Goal: Navigation & Orientation: Find specific page/section

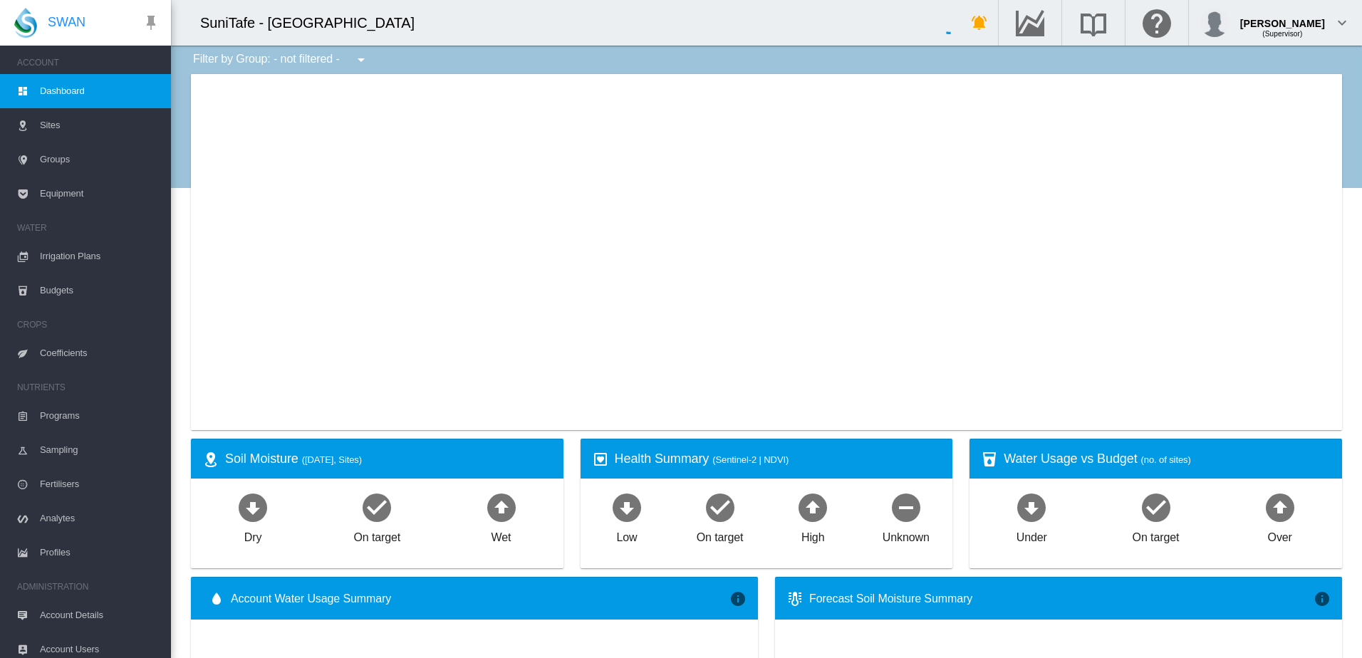
type input "**********"
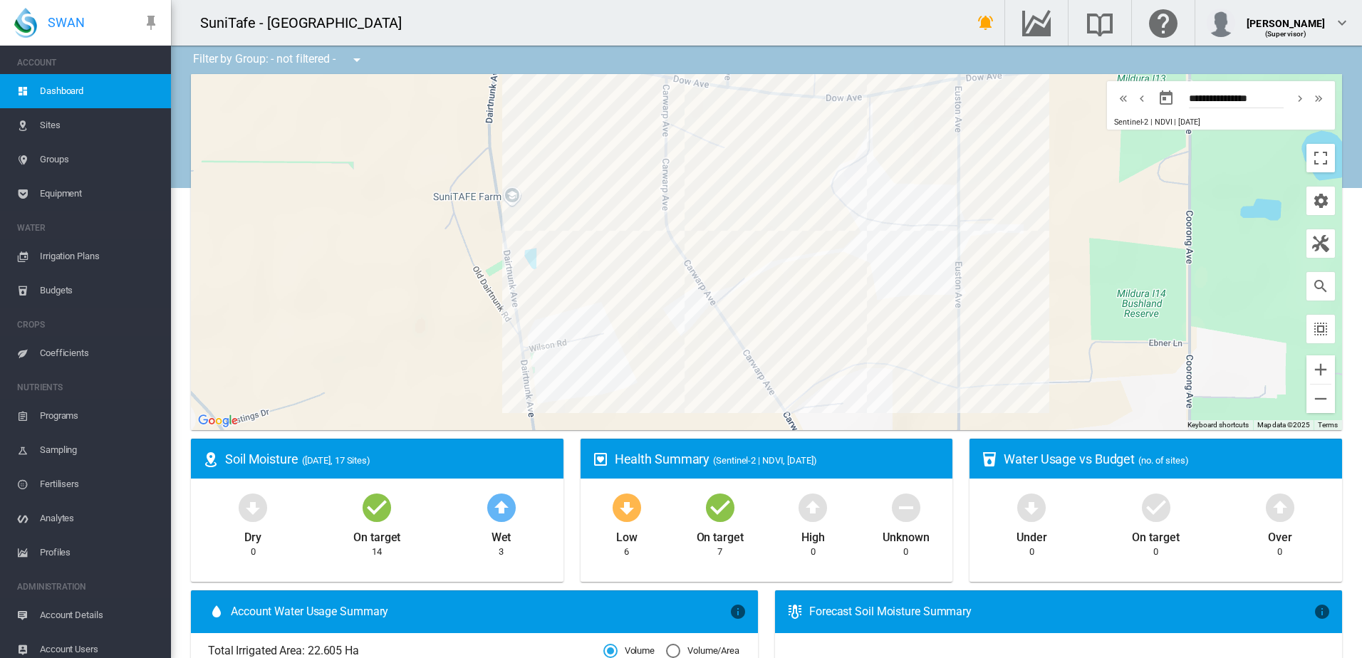
click at [644, 248] on div at bounding box center [766, 252] width 1151 height 356
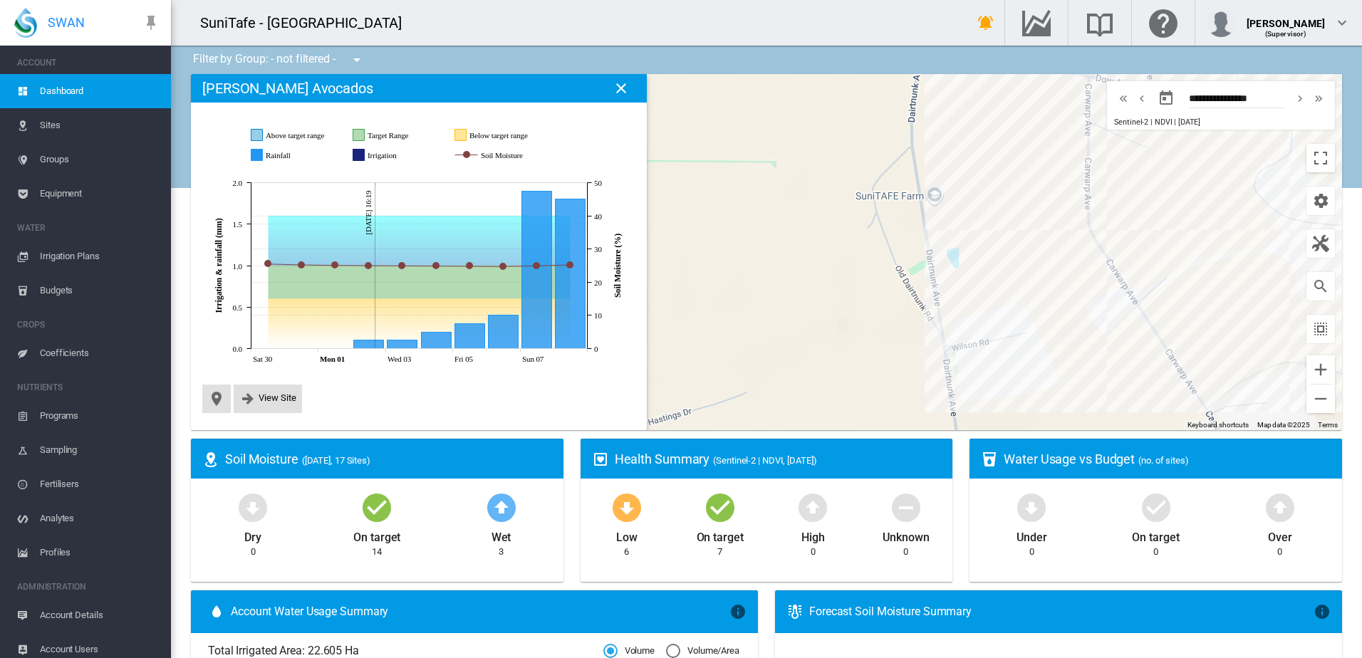
click at [976, 255] on div at bounding box center [766, 252] width 1151 height 356
click at [977, 270] on div "[PERSON_NAME] Olives (0.742 Ha)" at bounding box center [766, 252] width 1151 height 356
click at [1053, 216] on div "Ruby GS (PROBE) (2.82 Ha)" at bounding box center [766, 252] width 1151 height 356
click at [1024, 224] on div at bounding box center [1033, 221] width 18 height 9
click at [1001, 230] on div "Navel and Table Grape - Menindee (1.53 Ha)" at bounding box center [766, 252] width 1151 height 356
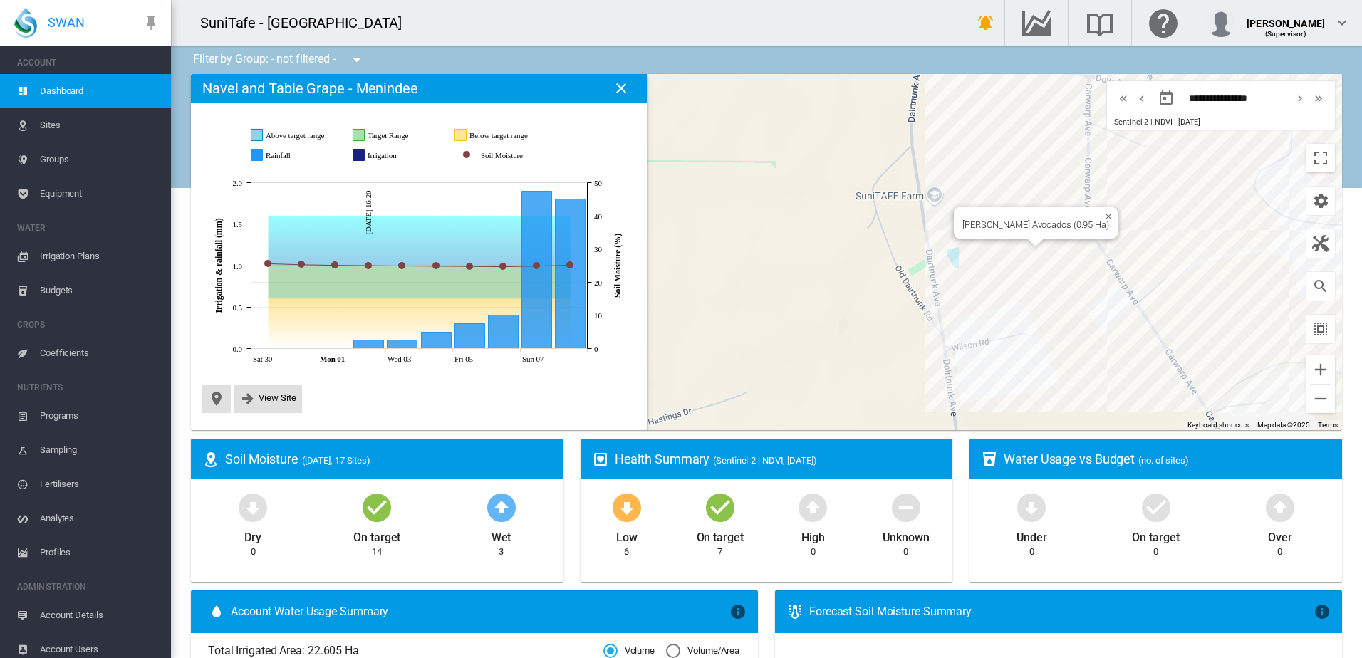
click at [1033, 250] on div "[PERSON_NAME] Avocados (0.95 Ha)" at bounding box center [766, 252] width 1151 height 356
click at [1128, 194] on div "Chardonnay (1.29 Ha)" at bounding box center [1111, 180] width 102 height 31
click at [1130, 199] on div "[PERSON_NAME] and [PERSON_NAME] (0.74 Ha)" at bounding box center [766, 252] width 1151 height 356
click at [1223, 236] on div "Price Almonds (PROBE) (2.86 Ha)" at bounding box center [766, 252] width 1151 height 356
click at [1164, 234] on div at bounding box center [1173, 231] width 18 height 9
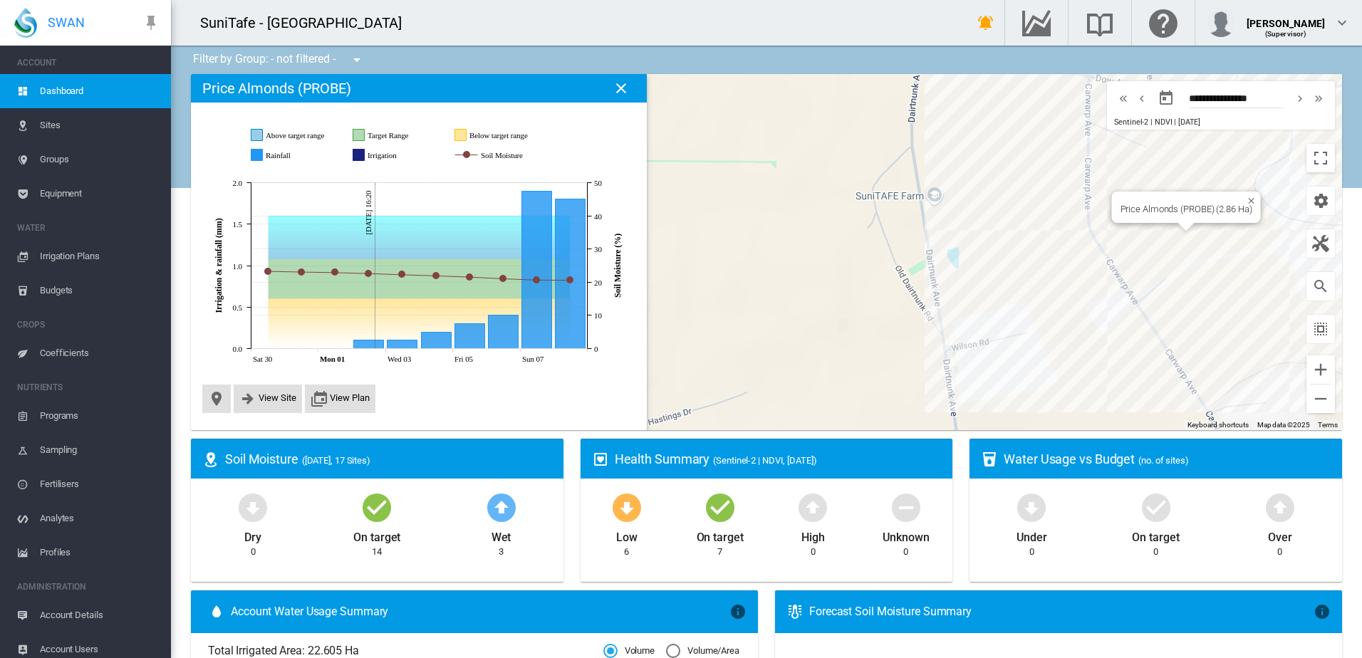
click at [1201, 231] on div "Price Almonds (PROBE) (2.86 Ha)" at bounding box center [766, 252] width 1151 height 356
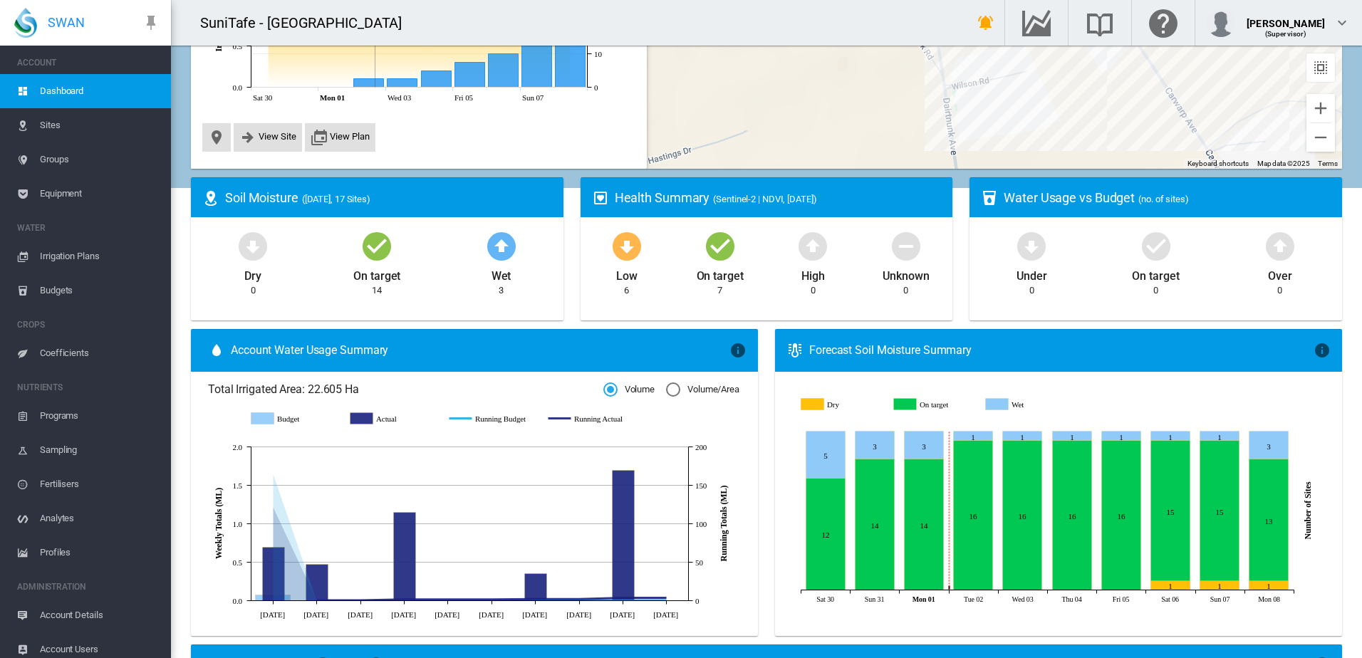
scroll to position [257, 0]
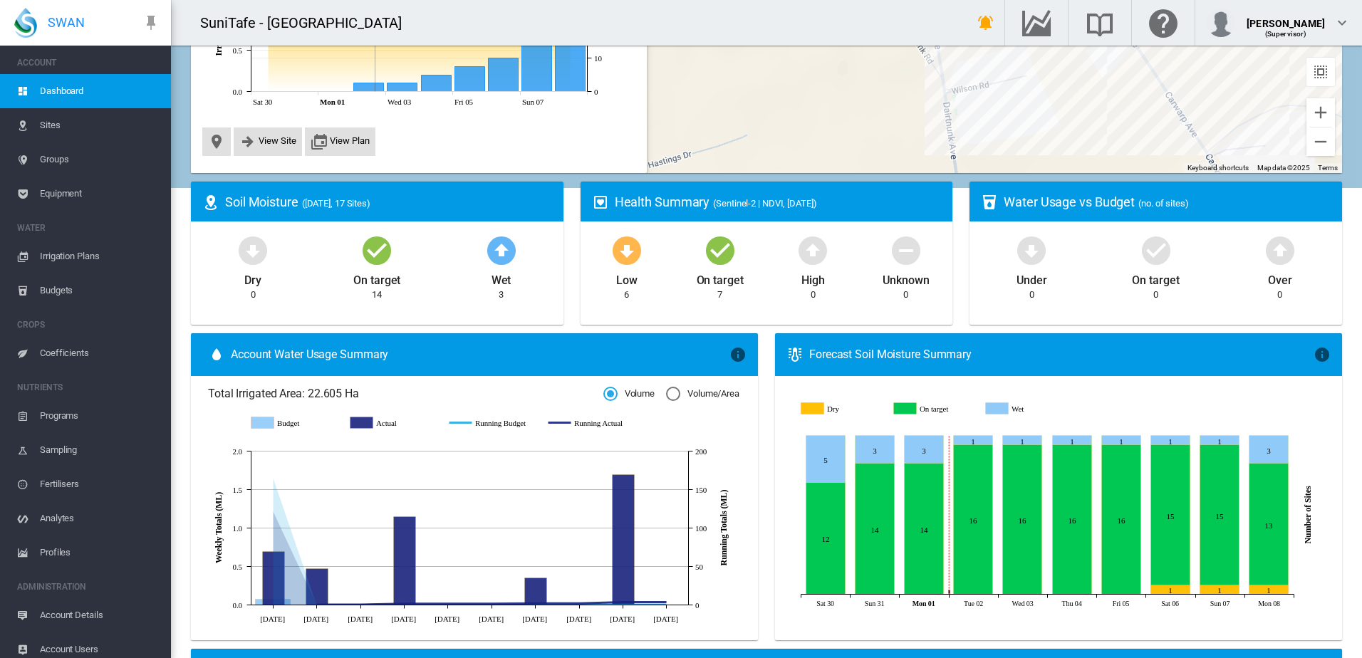
click at [54, 127] on span "Sites" at bounding box center [100, 125] width 120 height 34
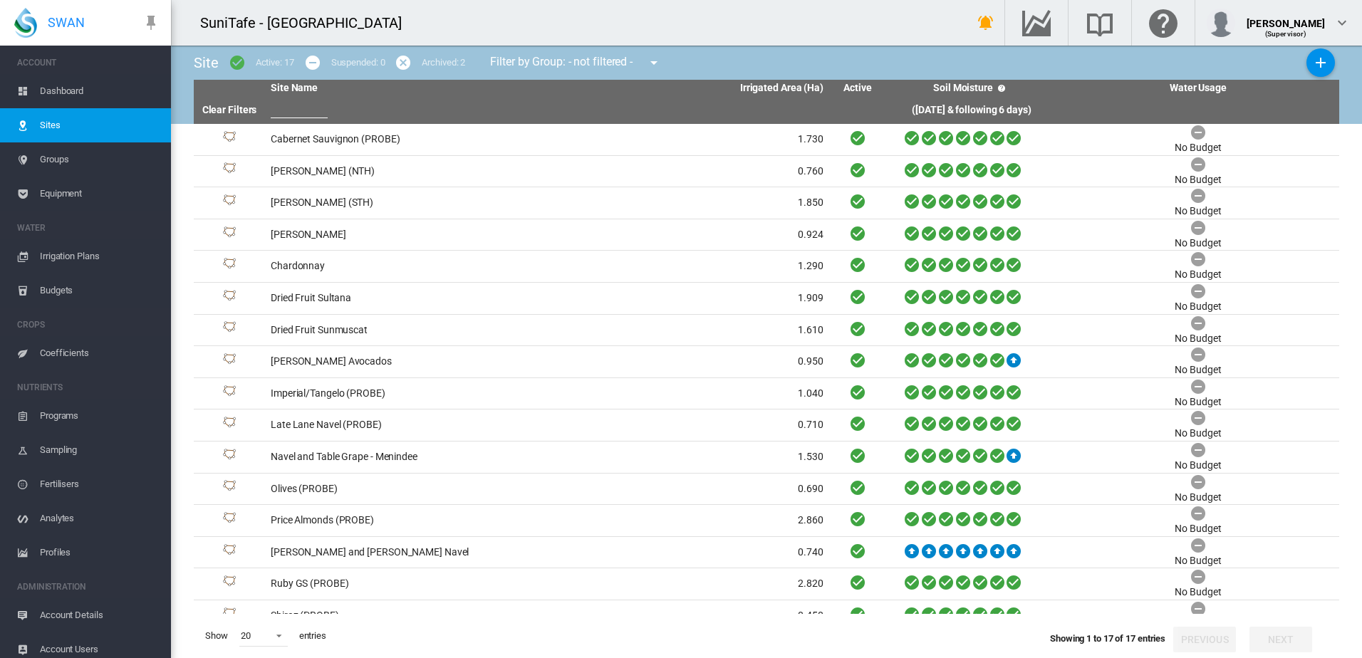
click at [77, 193] on span "Equipment" at bounding box center [100, 194] width 120 height 34
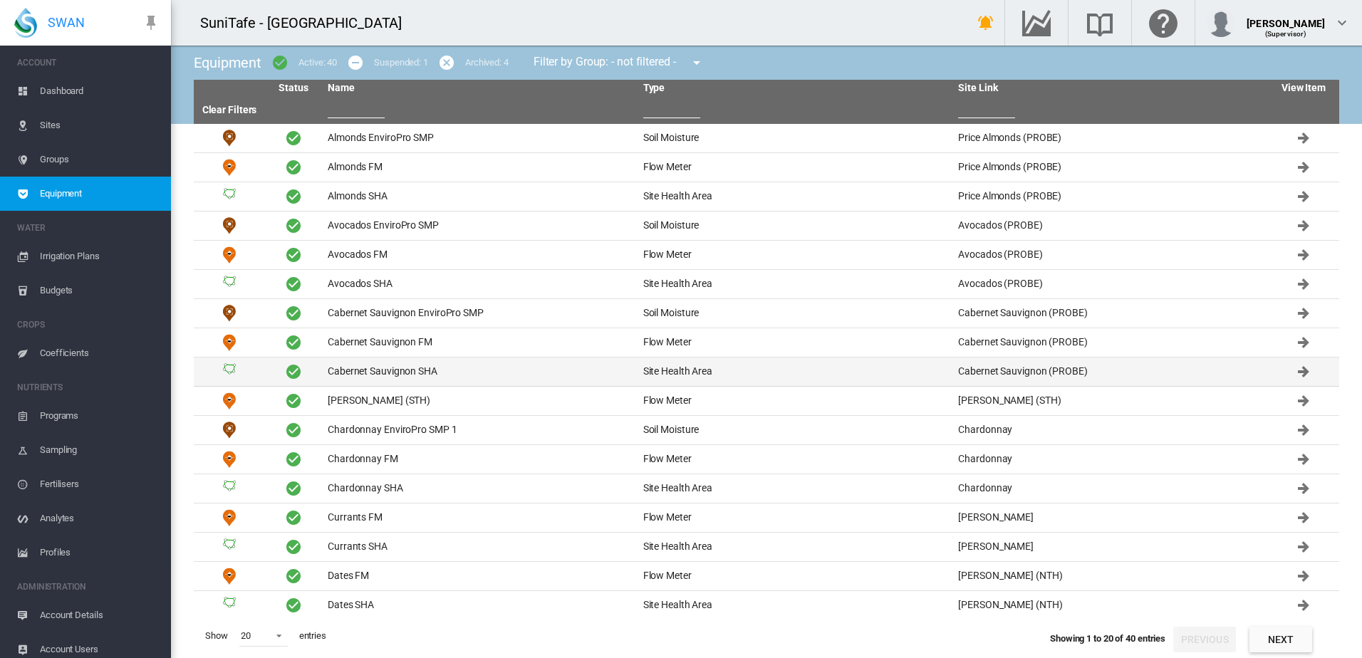
click at [384, 375] on td "Cabernet Sauvignon SHA" at bounding box center [480, 372] width 316 height 28
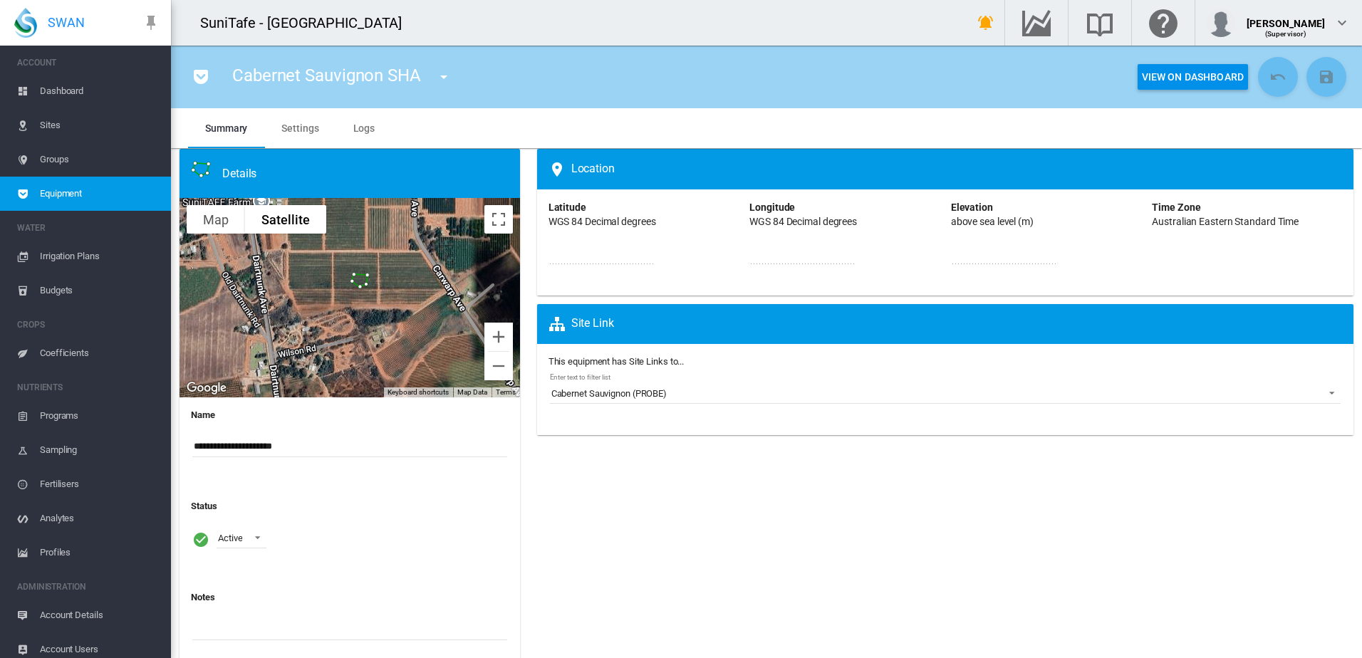
click at [92, 255] on span "Irrigation Plans" at bounding box center [100, 256] width 120 height 34
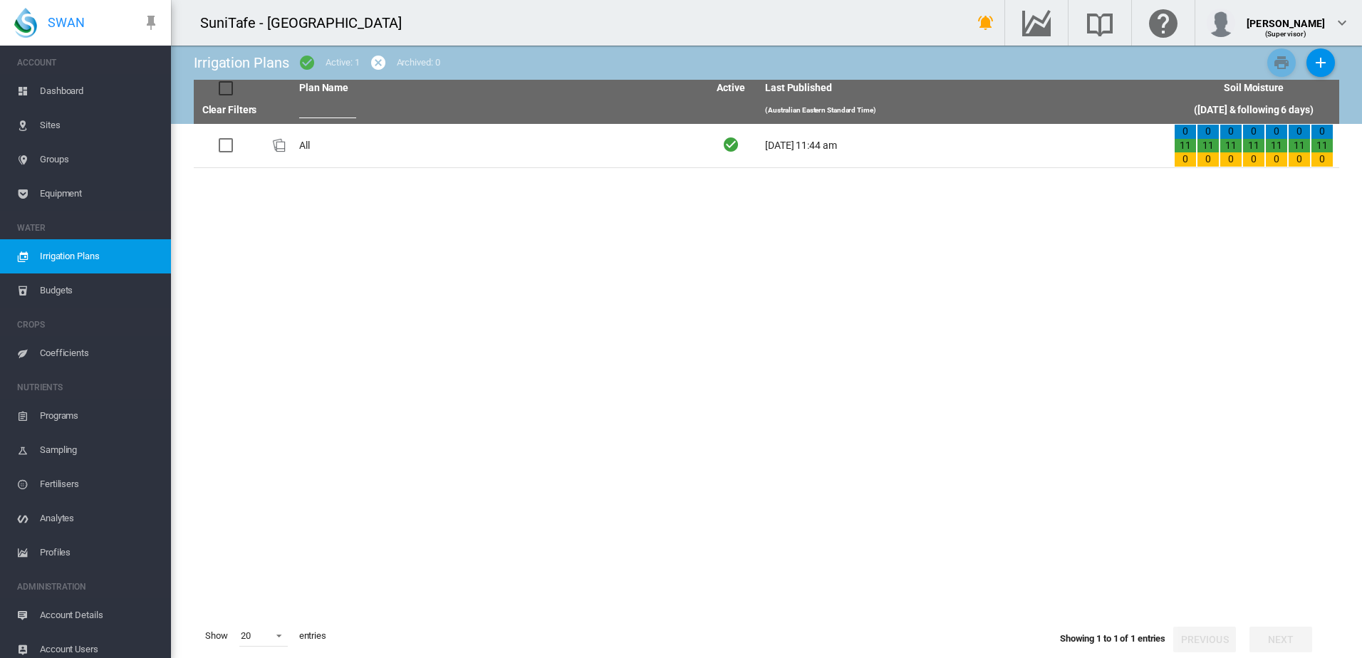
click at [63, 287] on span "Budgets" at bounding box center [100, 290] width 120 height 34
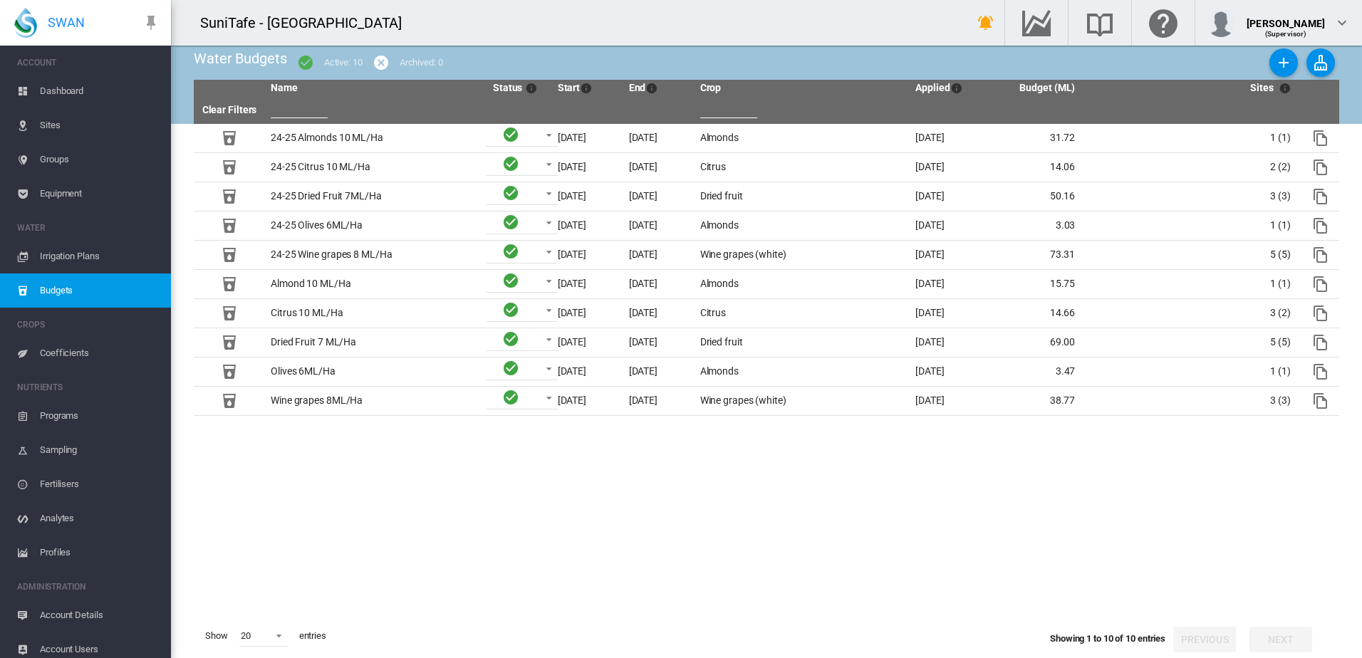
click at [70, 349] on span "Coefficients" at bounding box center [100, 353] width 120 height 34
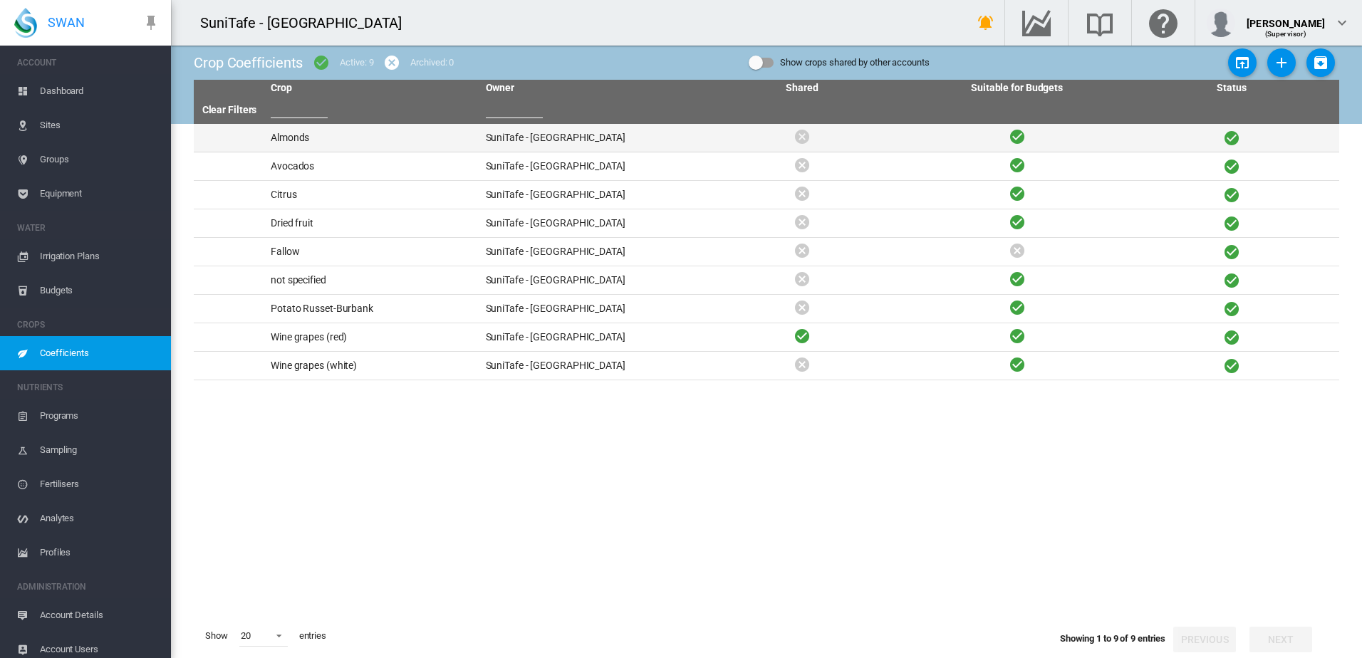
click at [553, 140] on td "SuniTafe - [GEOGRAPHIC_DATA]" at bounding box center [587, 138] width 215 height 28
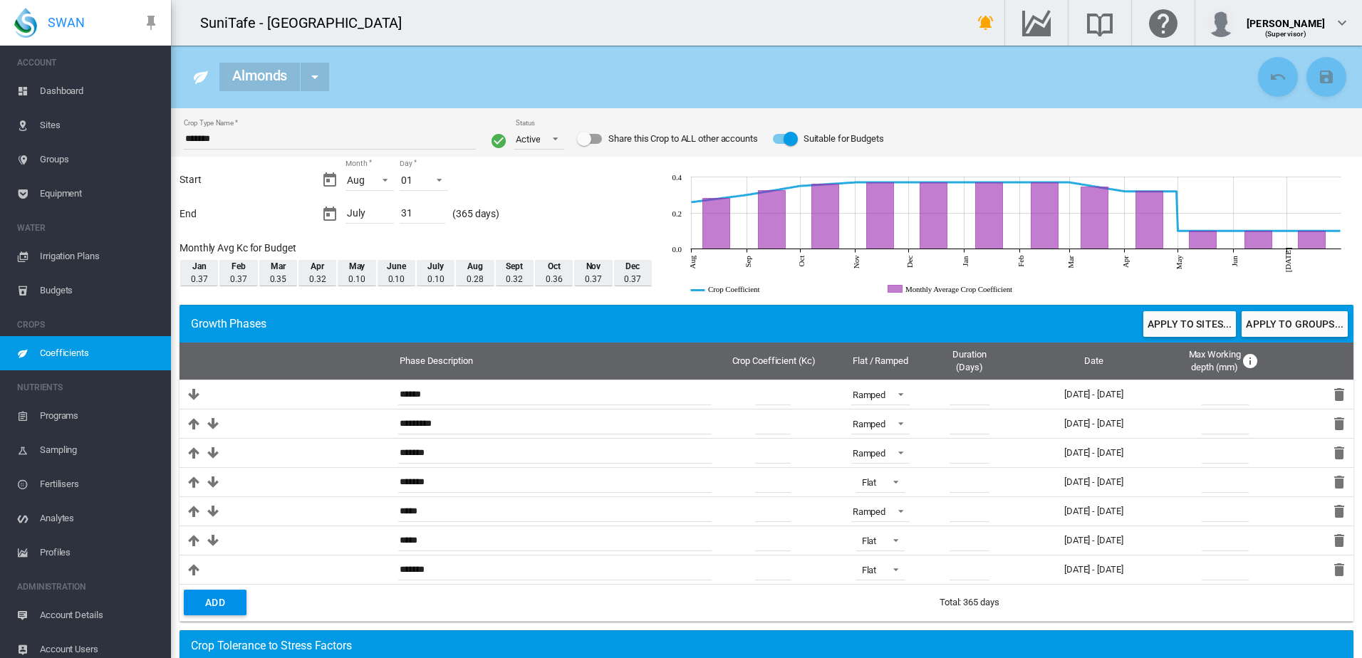
click at [948, 127] on div "Crop Type Name ******* Status Active Active Archived" at bounding box center [766, 132] width 1179 height 48
